Goal: Register for event/course

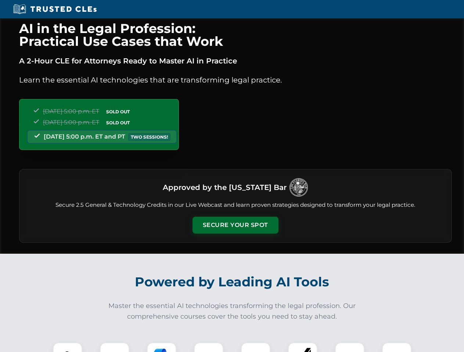
click at [235, 225] on button "Secure Your Spot" at bounding box center [235, 225] width 86 height 17
click at [68, 348] on img at bounding box center [67, 357] width 21 height 21
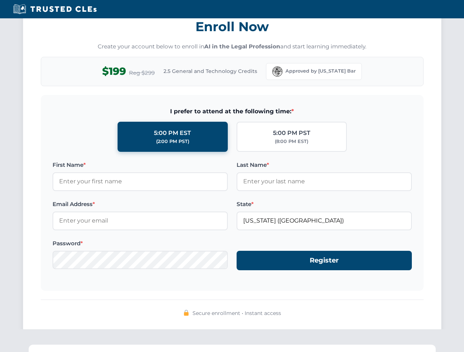
scroll to position [721, 0]
